Goal: Task Accomplishment & Management: Manage account settings

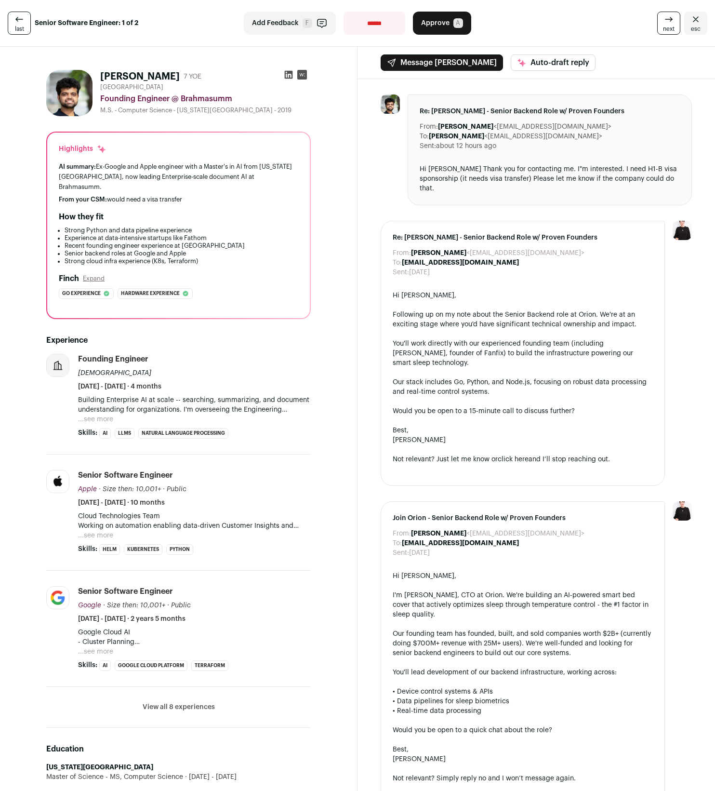
click at [285, 74] on icon at bounding box center [289, 75] width 10 height 10
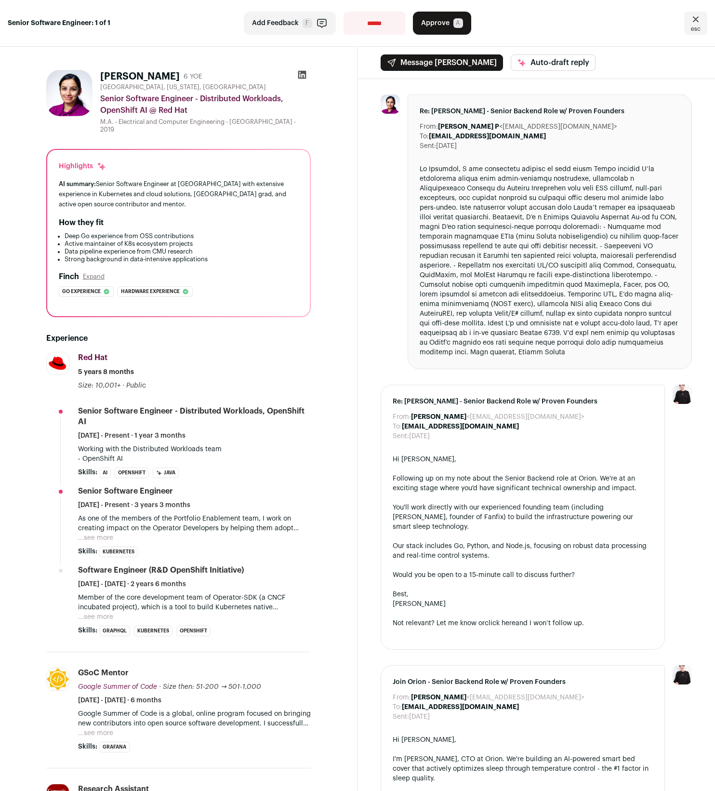
click at [318, 332] on div "Varsha Prasad 6 YOE San Jose, California, United States Senior Software Enginee…" at bounding box center [178, 759] width 311 height 1394
click at [297, 75] on icon at bounding box center [302, 75] width 10 height 10
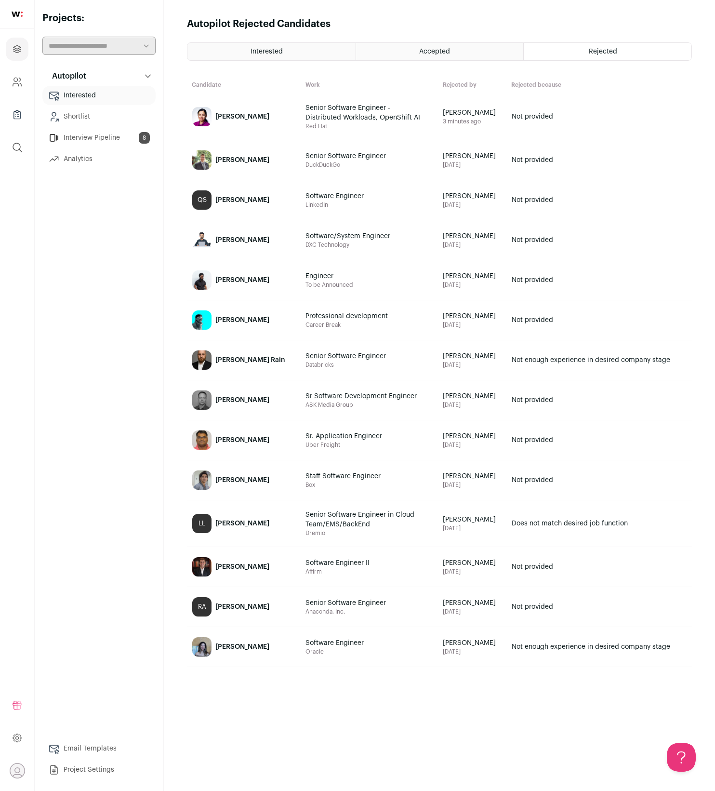
click at [101, 136] on link "Interview Pipeline 8" at bounding box center [98, 137] width 113 height 19
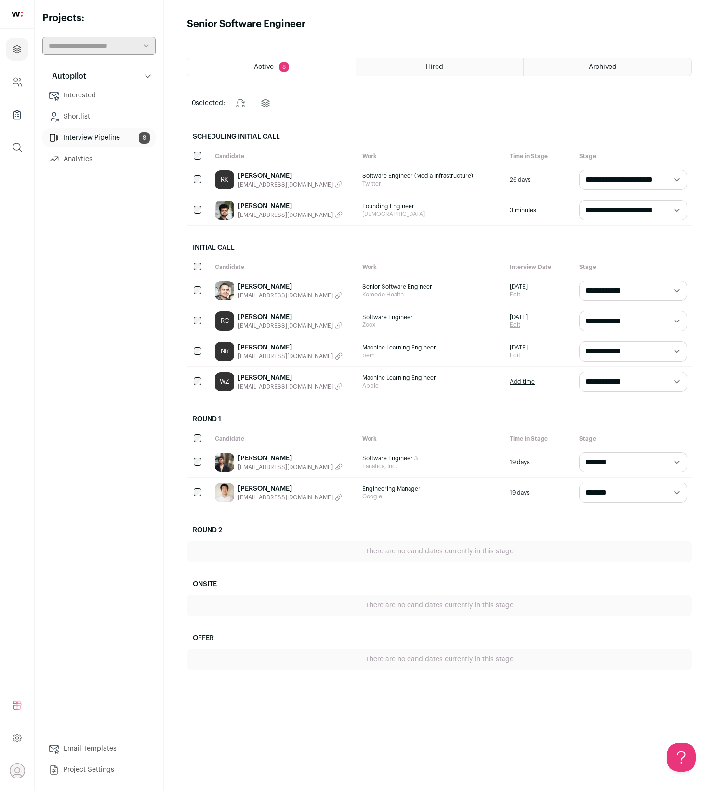
click at [91, 101] on link "Interested" at bounding box center [98, 95] width 113 height 19
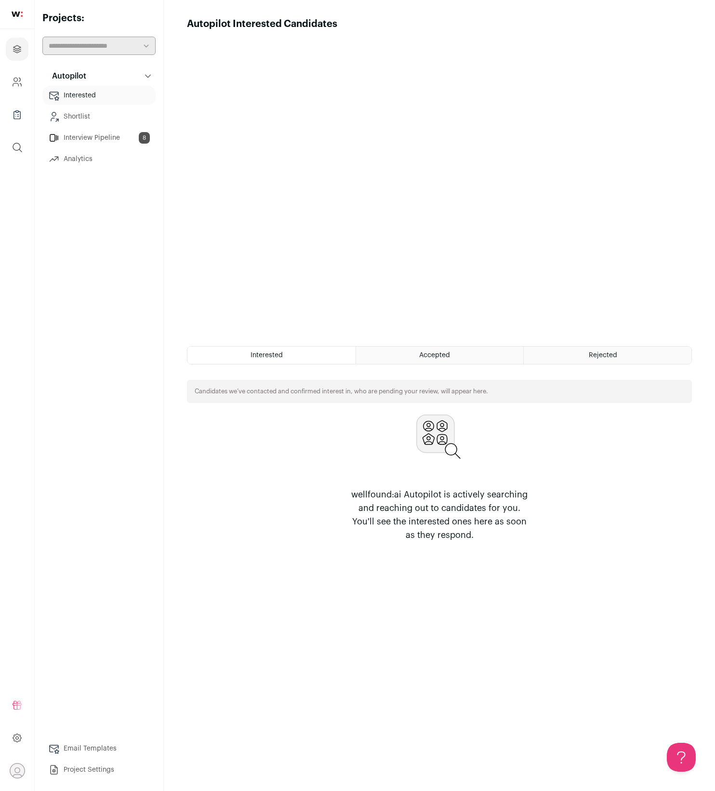
click at [107, 134] on link "Interview Pipeline 8" at bounding box center [98, 137] width 113 height 19
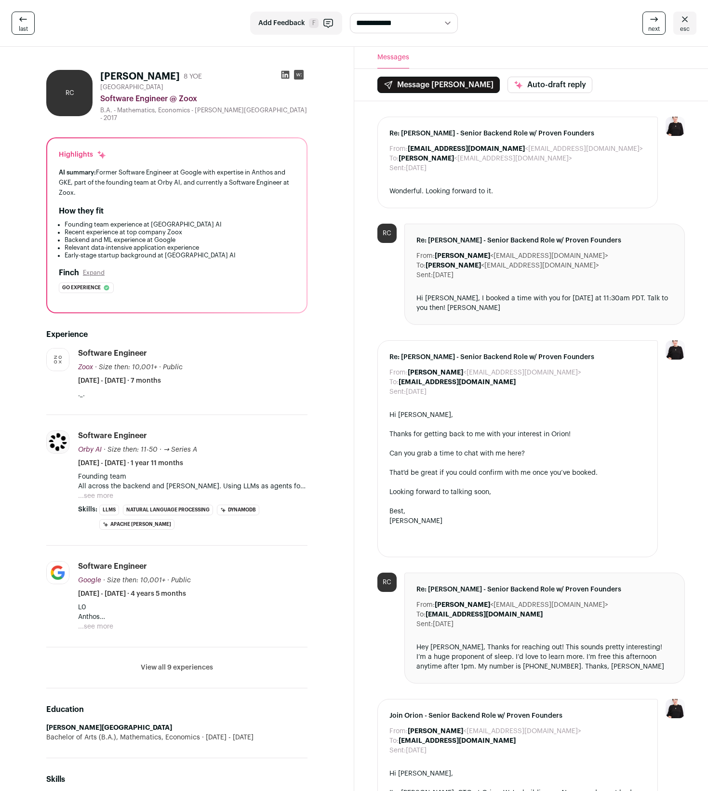
click at [263, 348] on div "Software Engineer Zoox Zoox [DOMAIN_NAME] Add to company list Public / Private …" at bounding box center [192, 367] width 229 height 38
click at [283, 76] on icon at bounding box center [285, 75] width 8 height 8
